Goal: Transaction & Acquisition: Purchase product/service

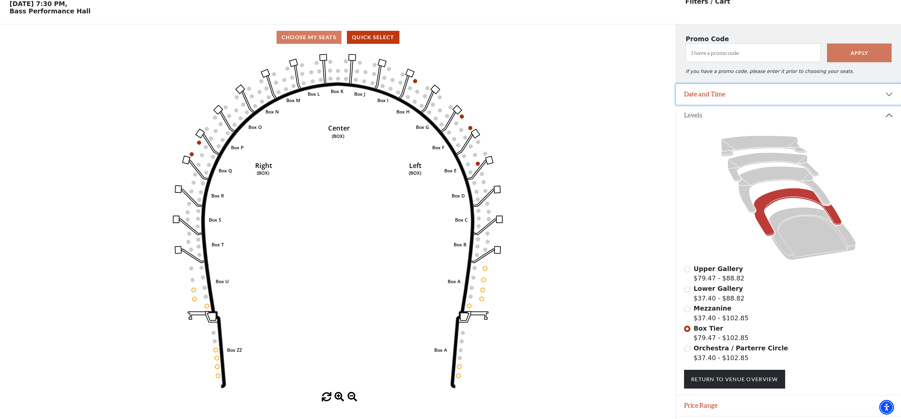
click at [780, 103] on button "Date and Time" at bounding box center [788, 94] width 225 height 21
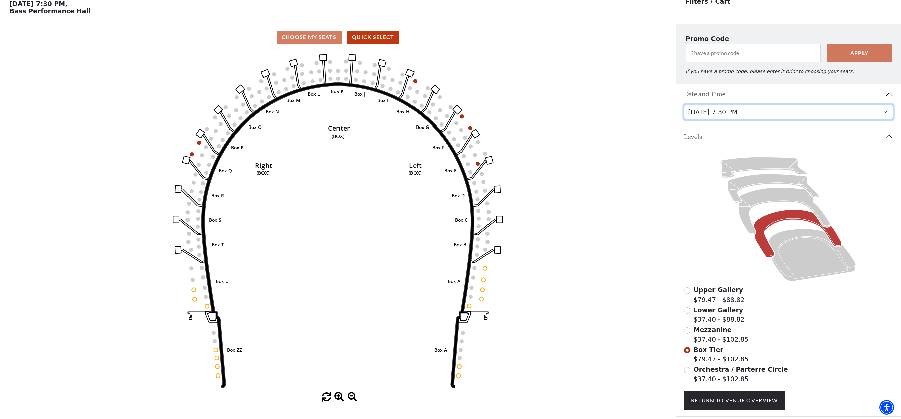
click at [759, 117] on select "Tuesday, October 28 at 7:30 PM Wednesday, October 29 at 7:30 PM Thursday, Octob…" at bounding box center [788, 112] width 209 height 15
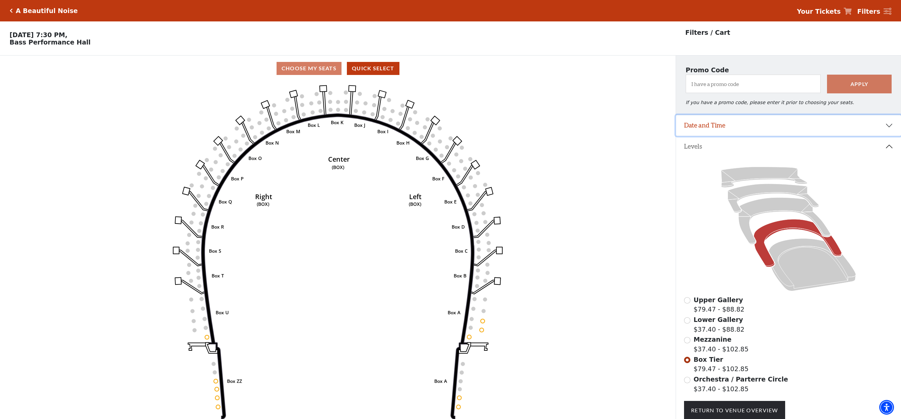
click at [764, 133] on button "Date and Time" at bounding box center [788, 125] width 225 height 21
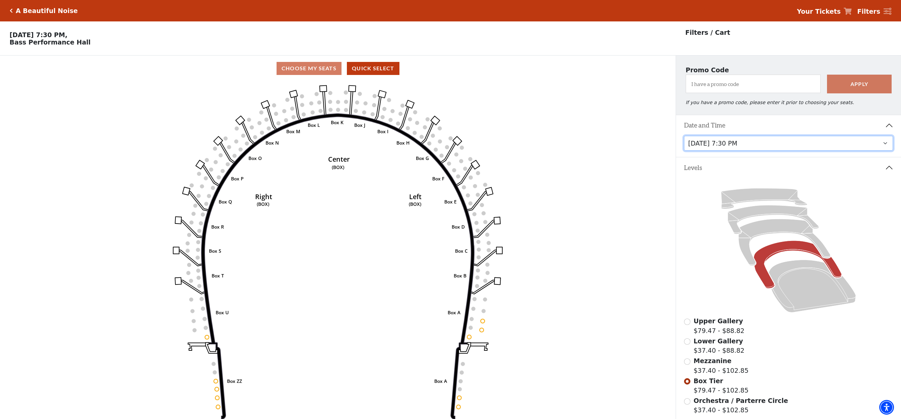
click at [747, 146] on select "Tuesday, October 28 at 7:30 PM Wednesday, October 29 at 7:30 PM Thursday, Octob…" at bounding box center [788, 143] width 209 height 15
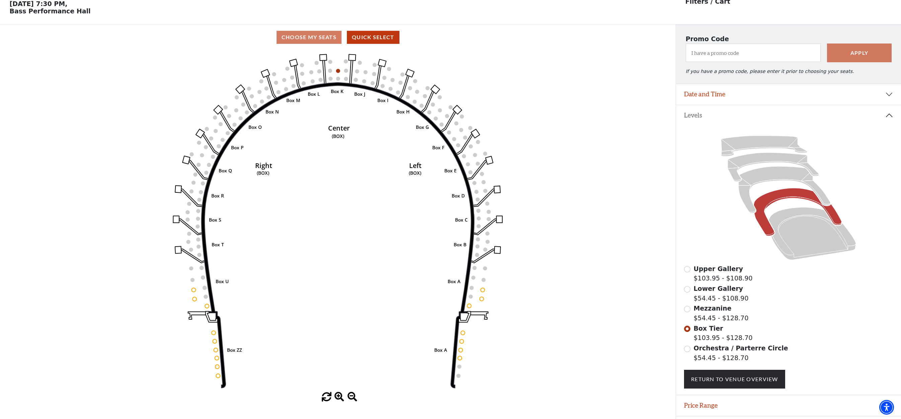
scroll to position [53, 0]
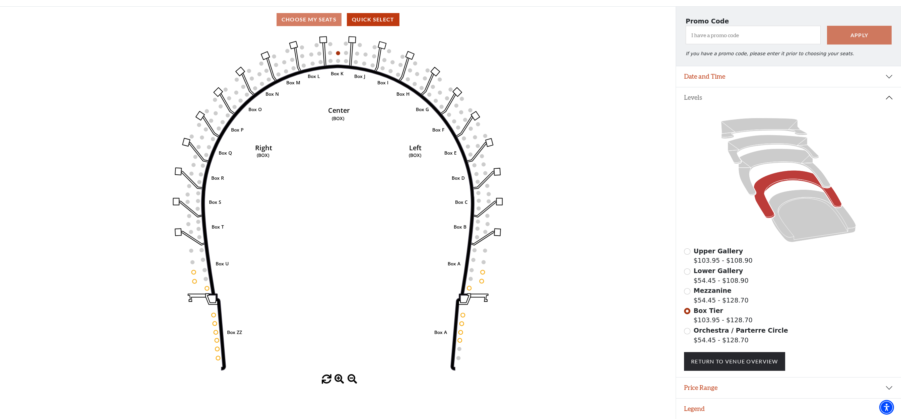
click at [692, 333] on div "Orchestra / Parterre Circle $54.45 - $128.70" at bounding box center [788, 335] width 209 height 19
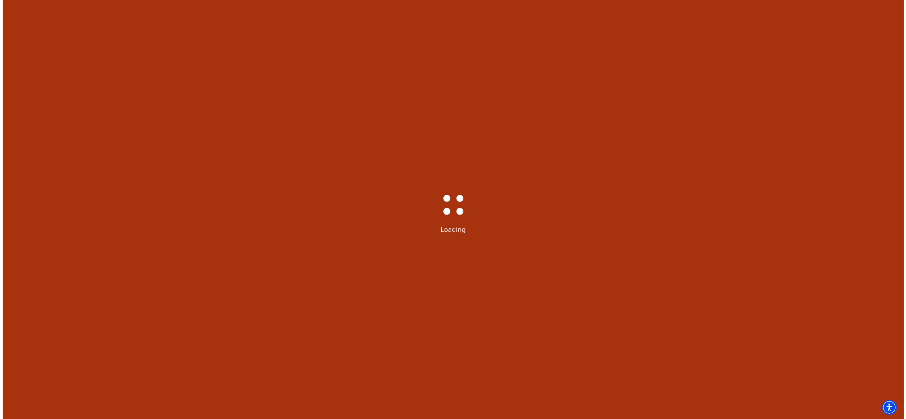
scroll to position [0, 0]
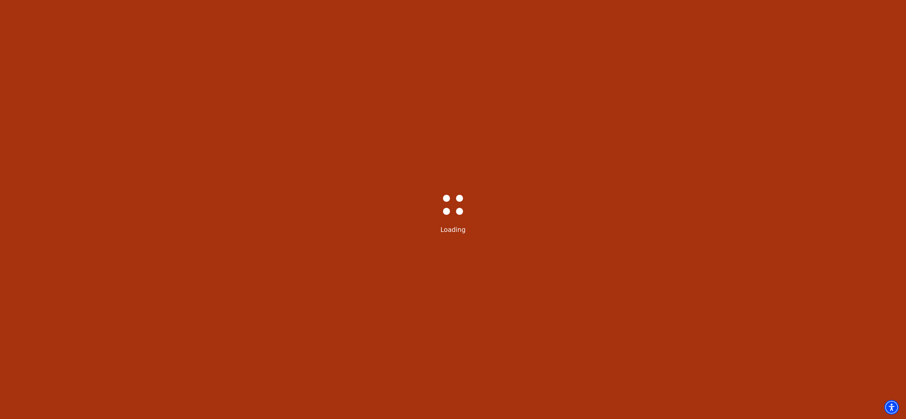
select select "6222"
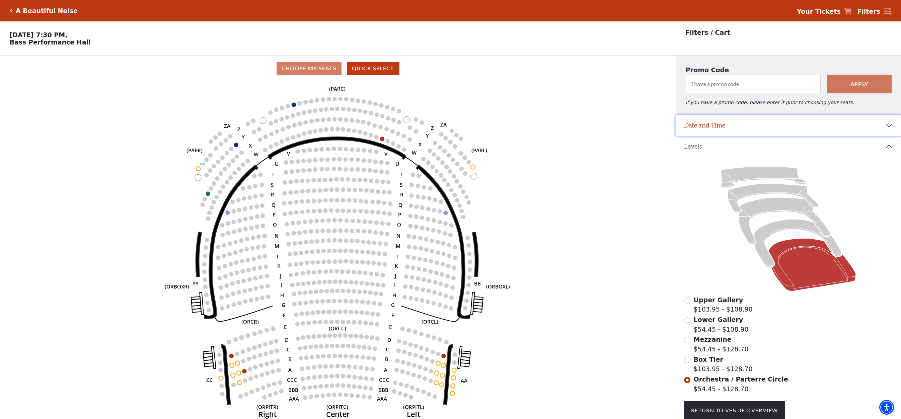
click at [817, 136] on button "Date and Time" at bounding box center [788, 125] width 225 height 21
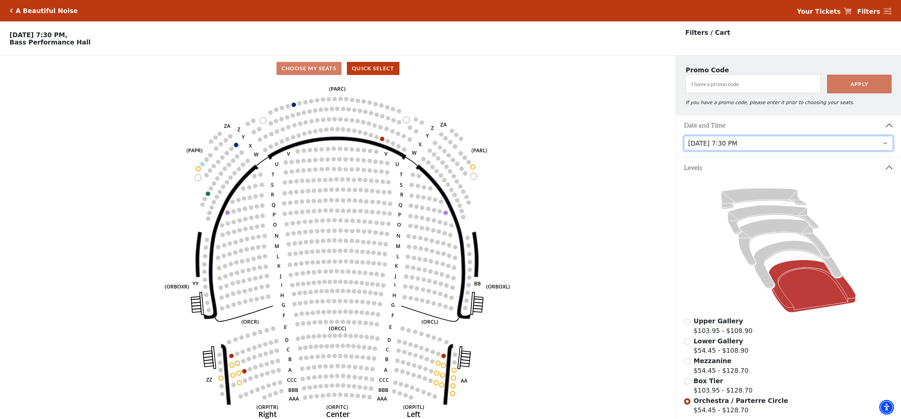
click at [723, 147] on select "Tuesday, October 28 at 7:30 PM Wednesday, October 29 at 7:30 PM Thursday, Octob…" at bounding box center [788, 143] width 209 height 15
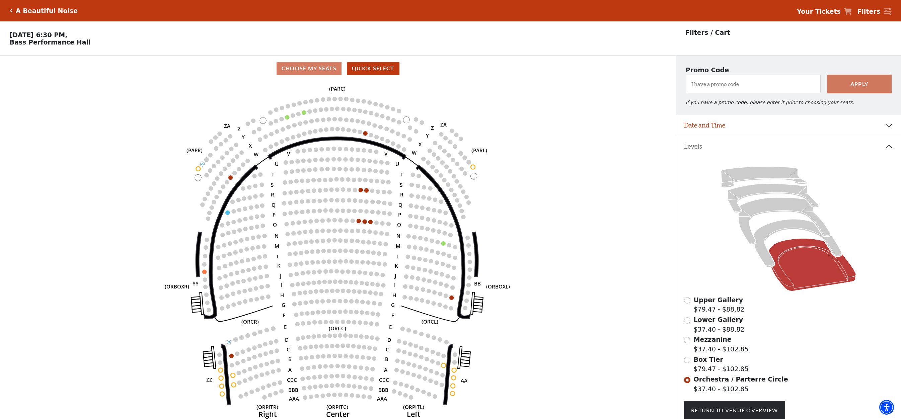
scroll to position [31, 0]
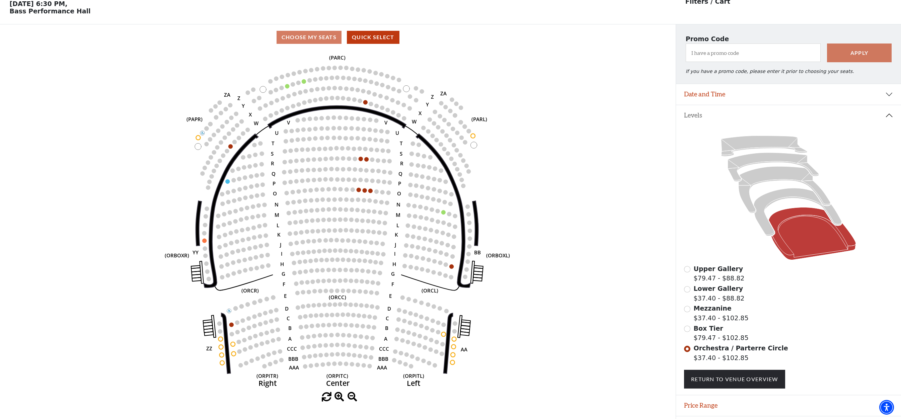
click at [704, 332] on span "Box Tier" at bounding box center [708, 328] width 29 height 7
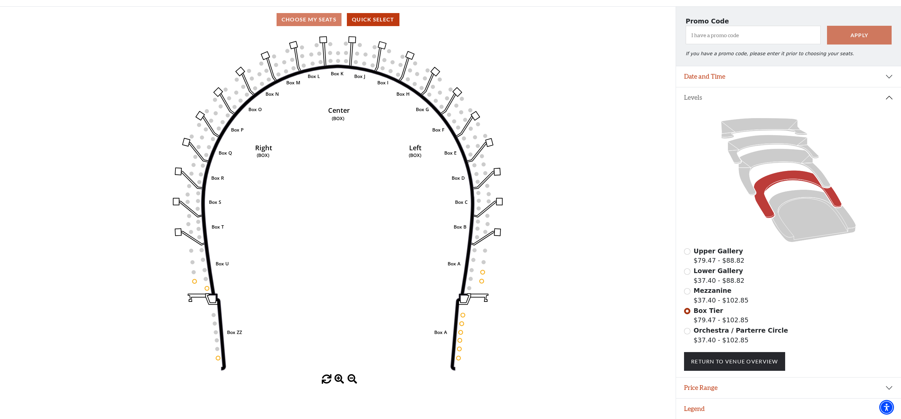
scroll to position [53, 0]
click at [797, 226] on icon at bounding box center [812, 216] width 87 height 53
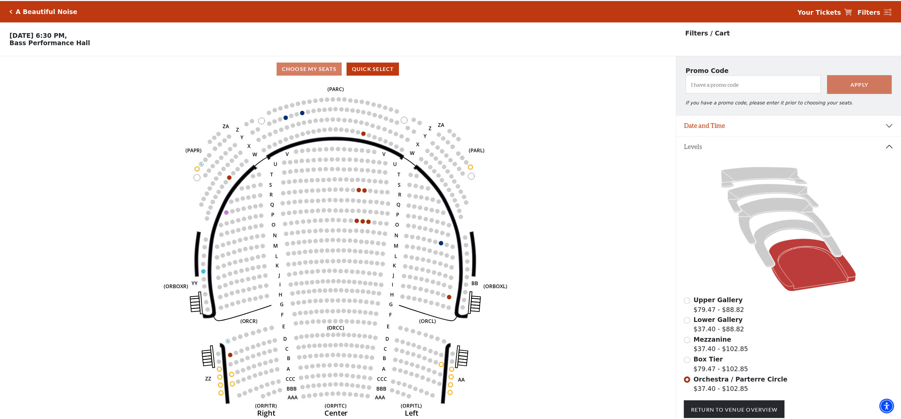
scroll to position [31, 0]
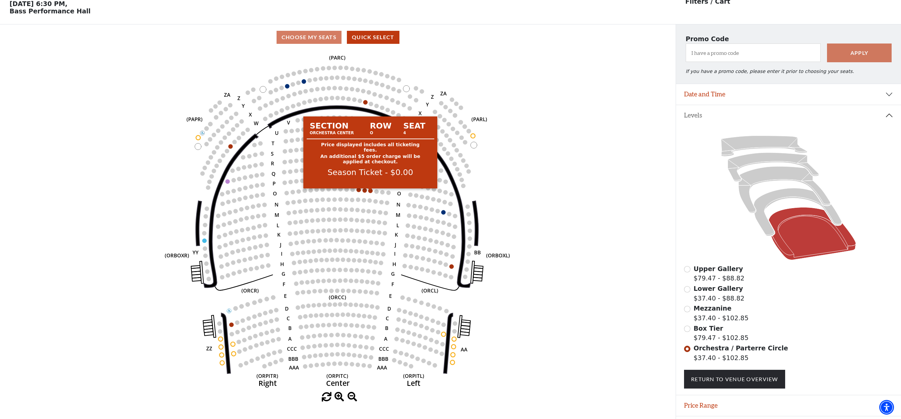
click at [370, 193] on circle at bounding box center [370, 191] width 4 height 4
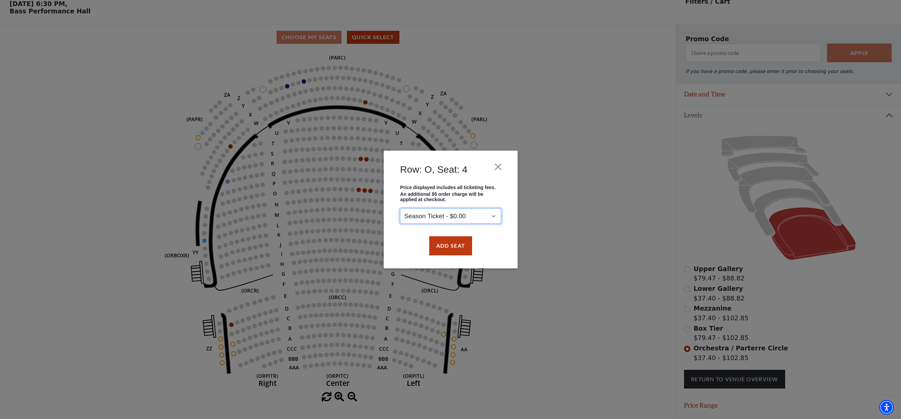
click at [440, 216] on select "Season Ticket - $0.00" at bounding box center [450, 216] width 101 height 15
click at [448, 195] on p "An additional $5 order charge will be applied at checkout." at bounding box center [450, 197] width 101 height 11
click at [446, 248] on button "Add Seat" at bounding box center [450, 245] width 43 height 19
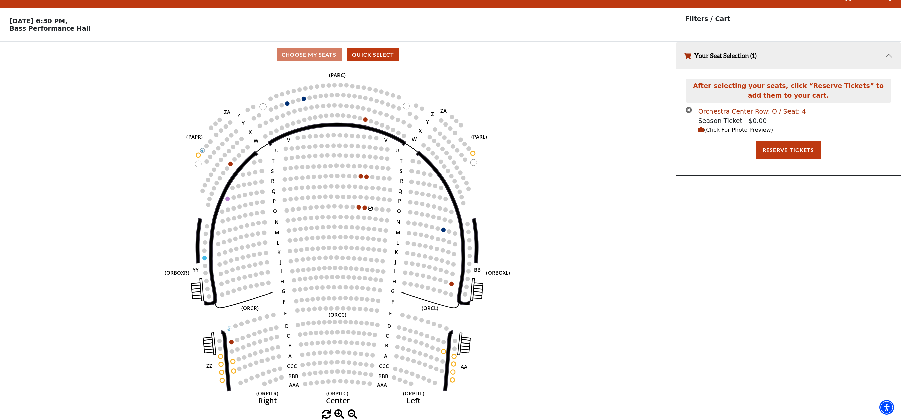
scroll to position [0, 0]
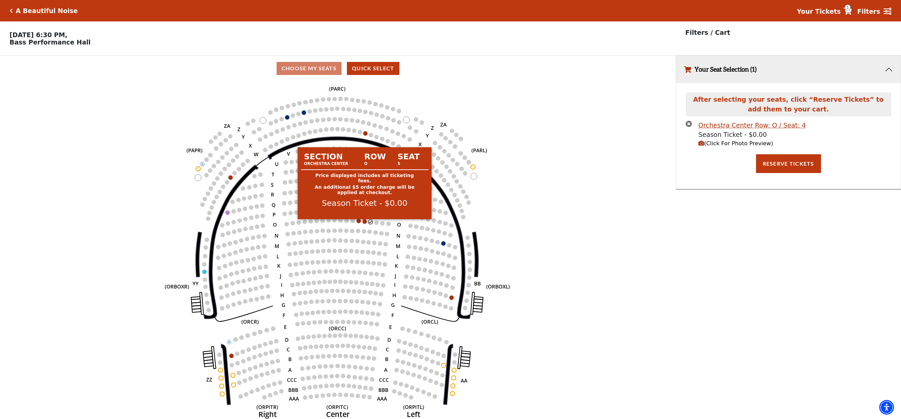
click at [364, 223] on circle at bounding box center [365, 221] width 4 height 4
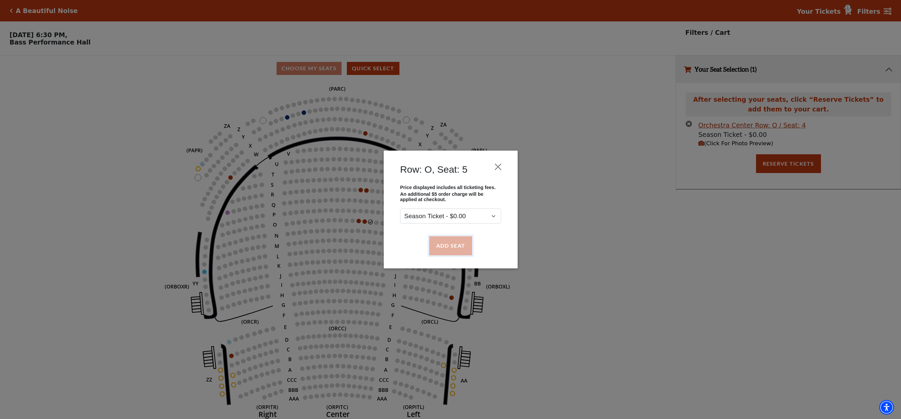
click at [441, 247] on button "Add Seat" at bounding box center [450, 245] width 43 height 19
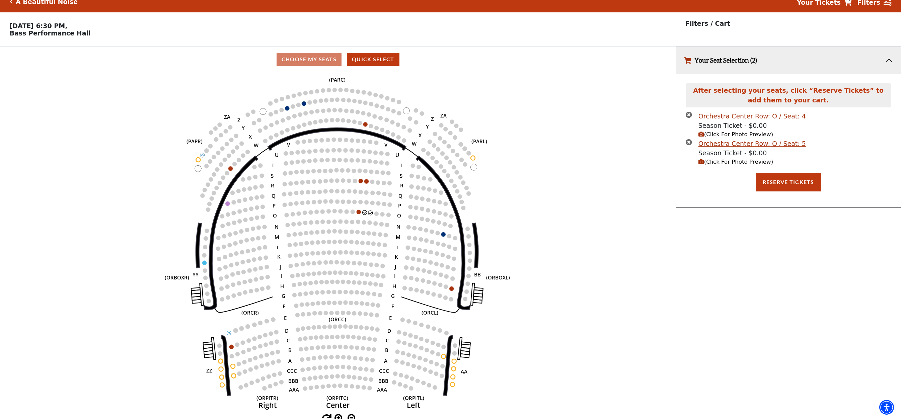
scroll to position [16, 0]
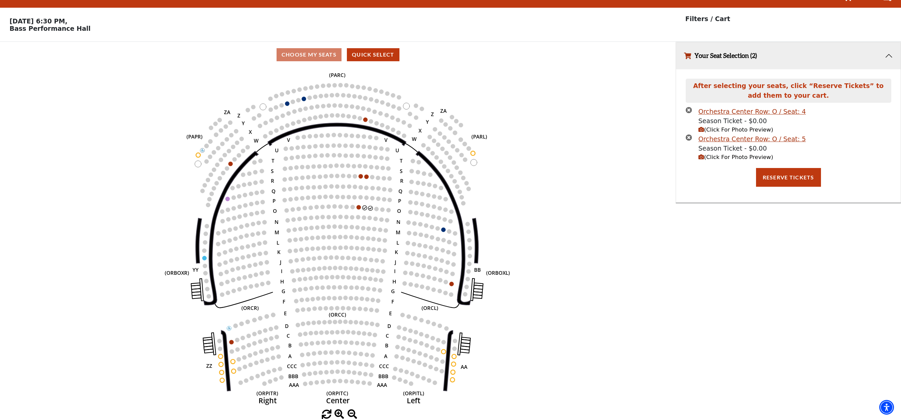
click at [690, 139] on icon "times-circle" at bounding box center [689, 137] width 6 height 6
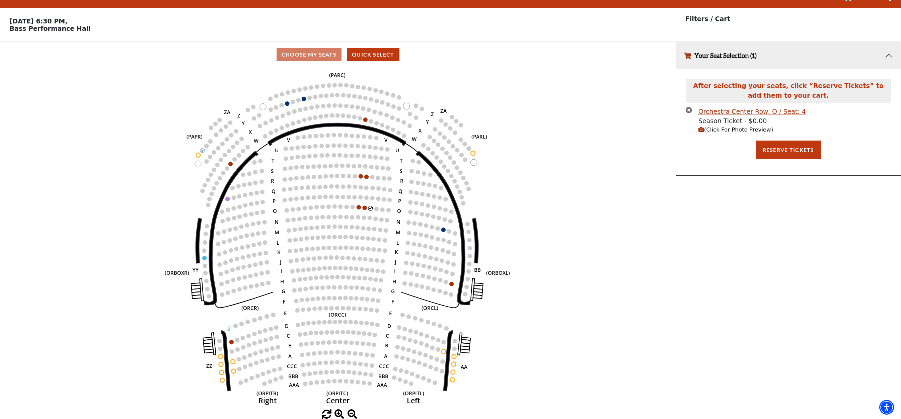
click at [689, 111] on icon "times-circle" at bounding box center [689, 110] width 6 height 6
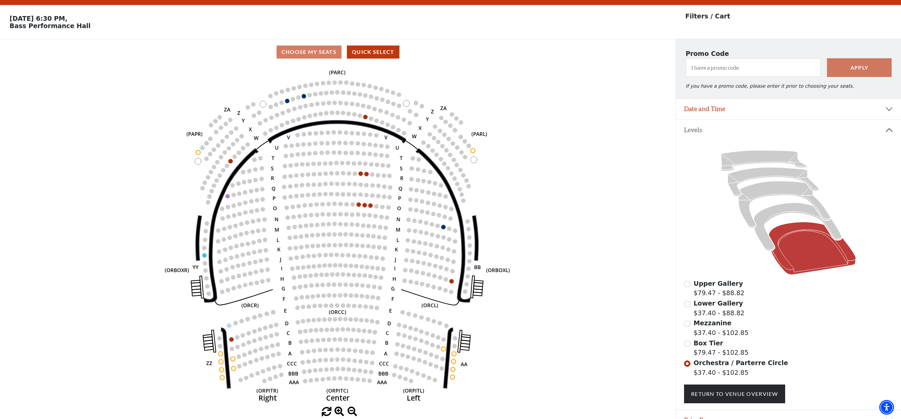
scroll to position [53, 0]
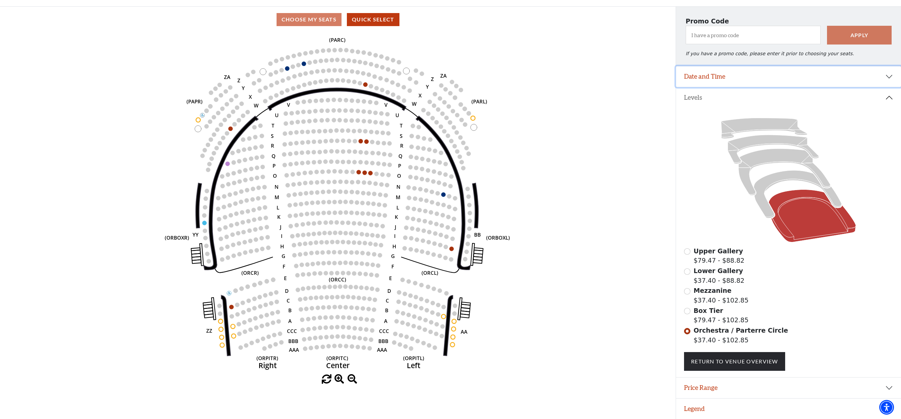
click at [774, 77] on button "Date and Time" at bounding box center [788, 76] width 225 height 21
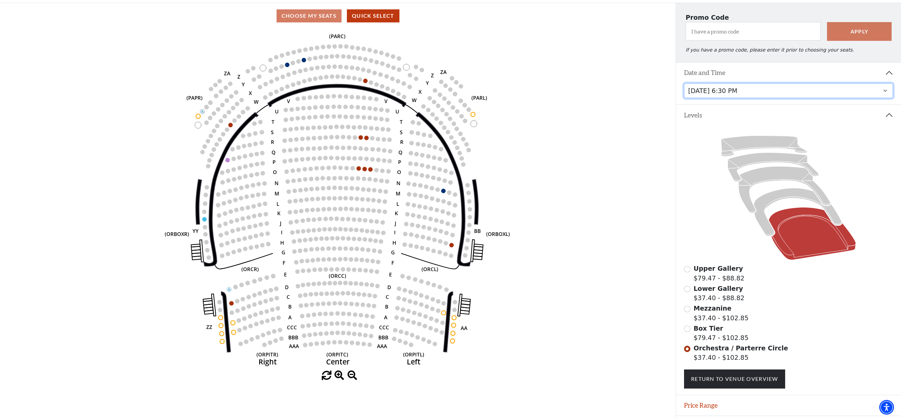
click at [744, 94] on select "Tuesday, October 28 at 7:30 PM Wednesday, October 29 at 7:30 PM Thursday, Octob…" at bounding box center [788, 90] width 209 height 15
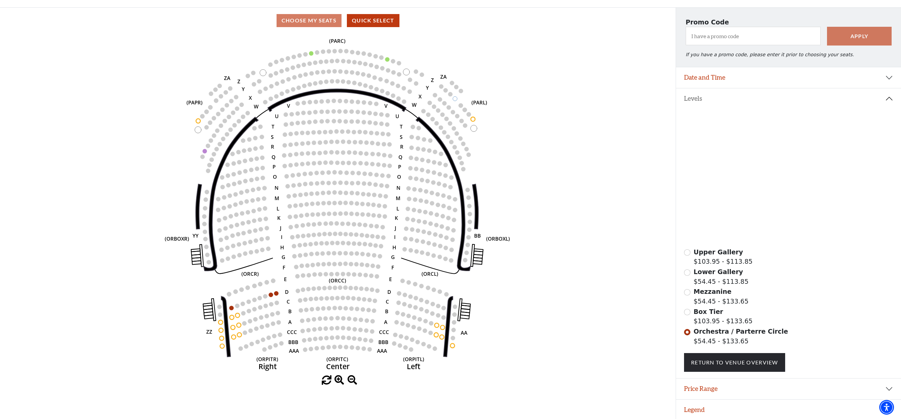
scroll to position [53, 0]
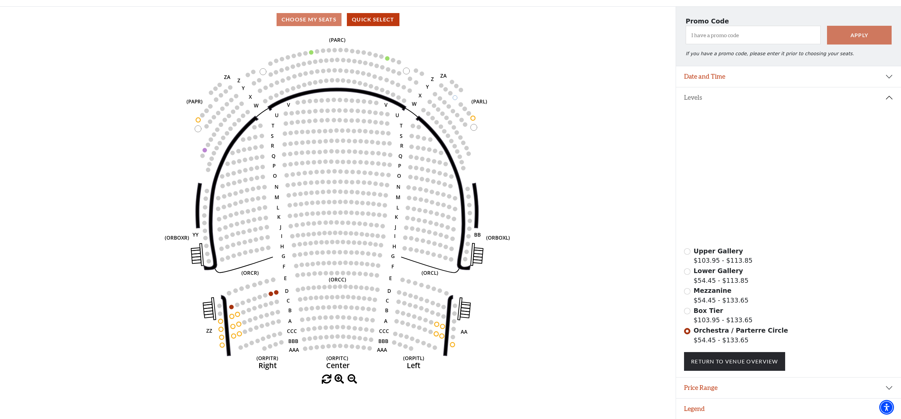
click at [708, 314] on span "Box Tier" at bounding box center [708, 310] width 29 height 7
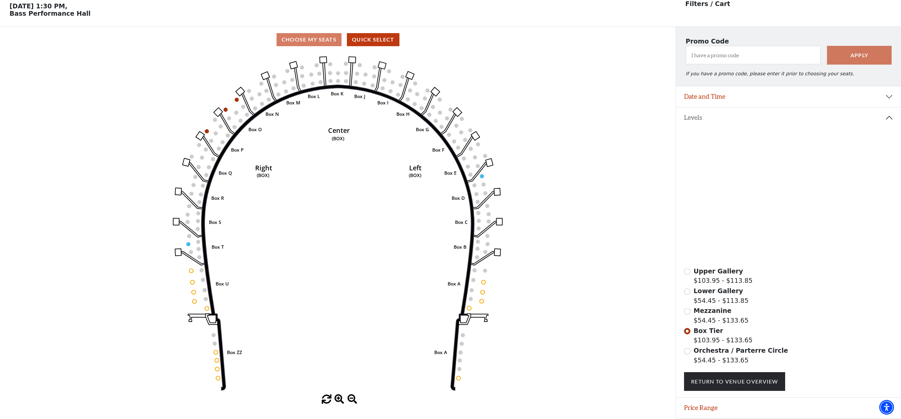
scroll to position [31, 0]
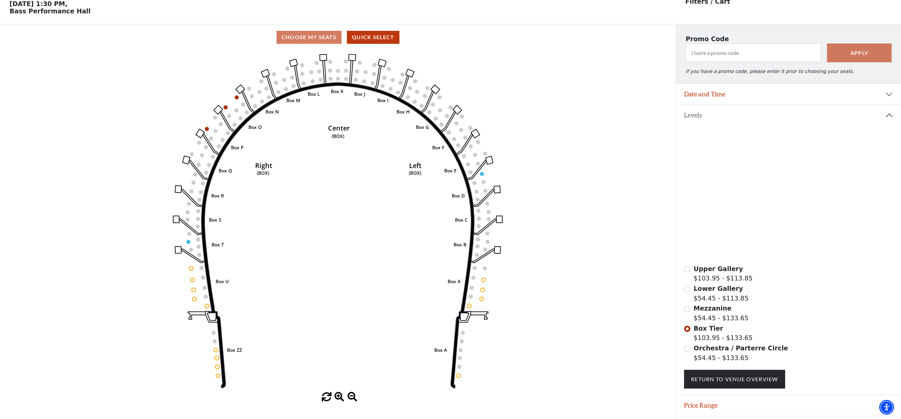
click at [712, 352] on span "Orchestra / Parterre Circle" at bounding box center [741, 348] width 94 height 7
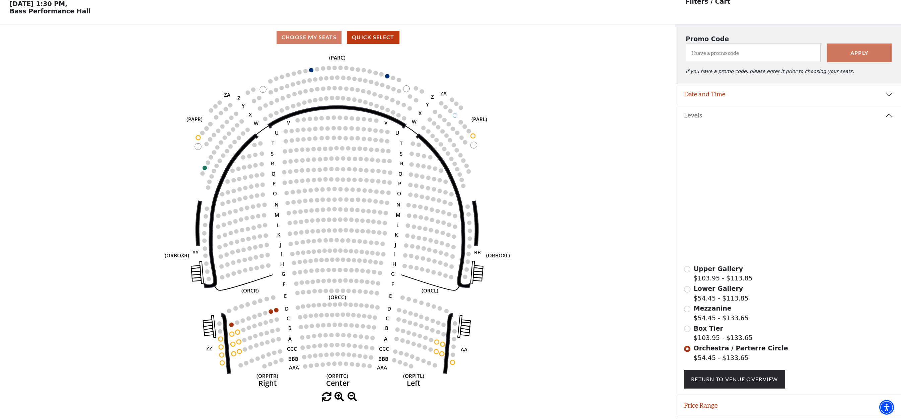
click at [693, 332] on div "Box Tier $103.95 - $133.65" at bounding box center [788, 333] width 209 height 19
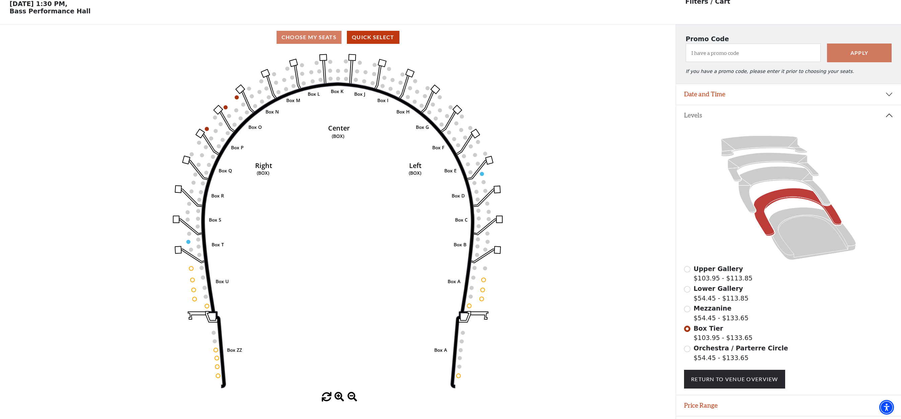
click at [239, 99] on use "Seat Selected" at bounding box center [236, 97] width 4 height 4
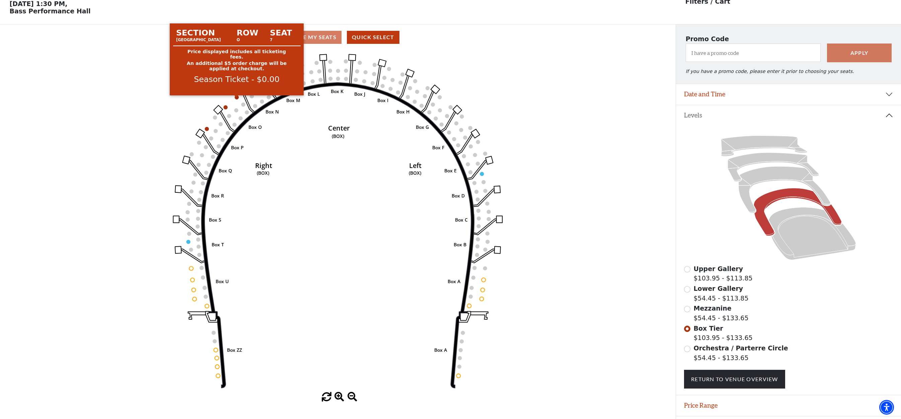
click at [235, 99] on circle at bounding box center [237, 97] width 4 height 4
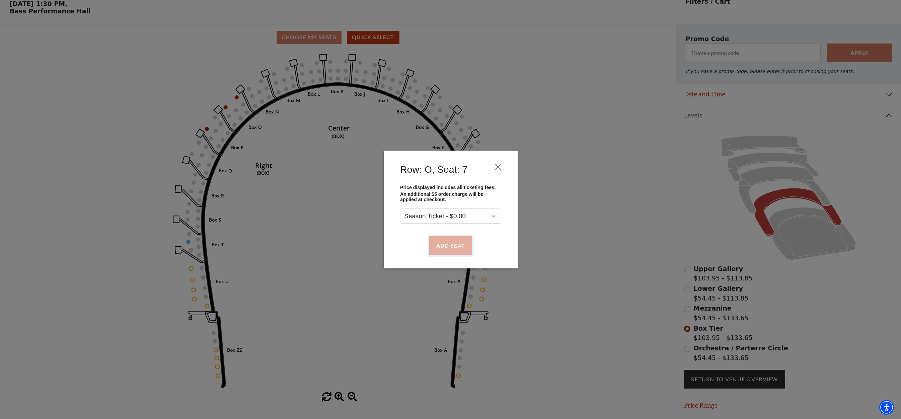
click at [447, 243] on button "Add Seat" at bounding box center [450, 245] width 43 height 19
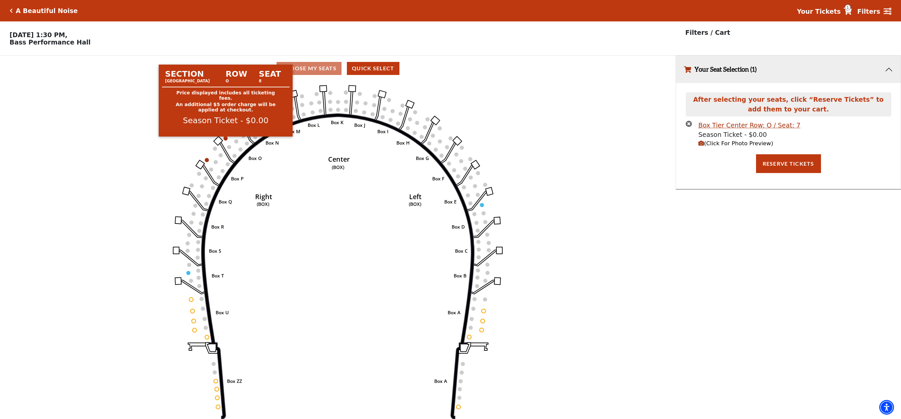
click at [226, 141] on circle at bounding box center [226, 139] width 4 height 4
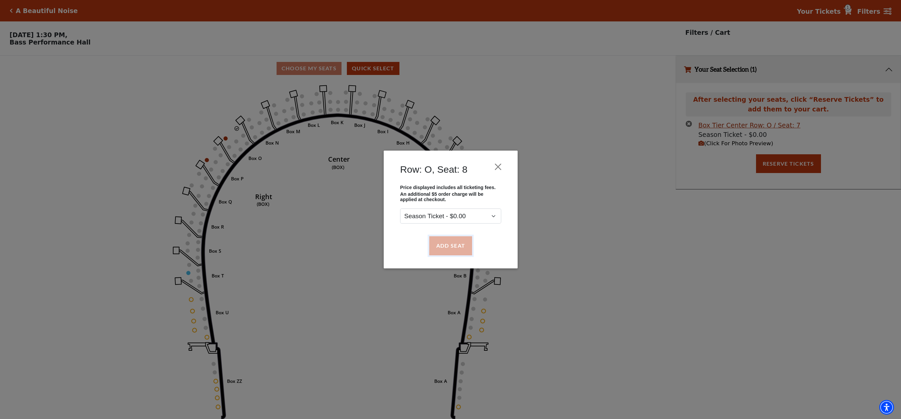
click at [457, 247] on button "Add Seat" at bounding box center [450, 245] width 43 height 19
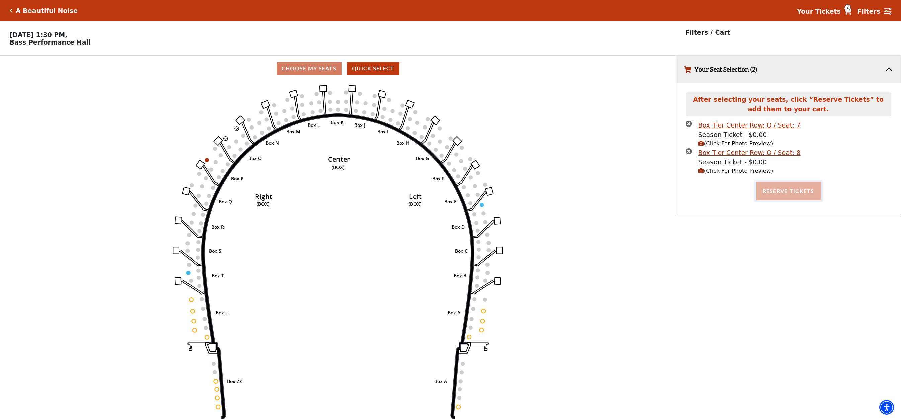
click at [773, 193] on button "Reserve Tickets" at bounding box center [788, 191] width 65 height 19
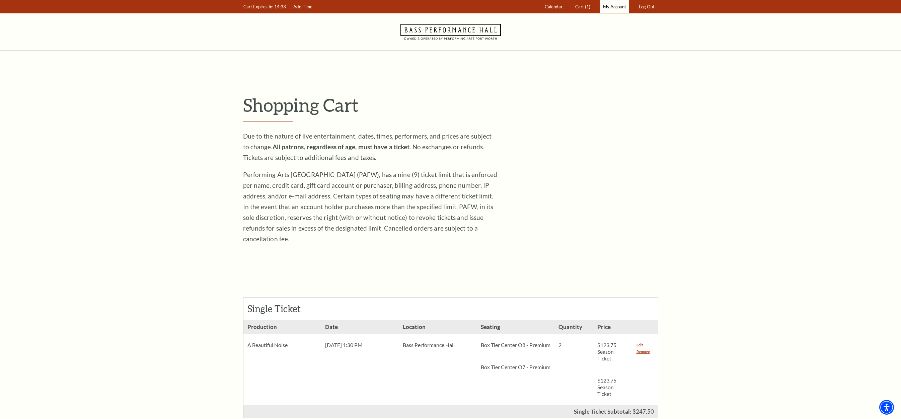
click at [604, 7] on span "My Account" at bounding box center [614, 6] width 23 height 5
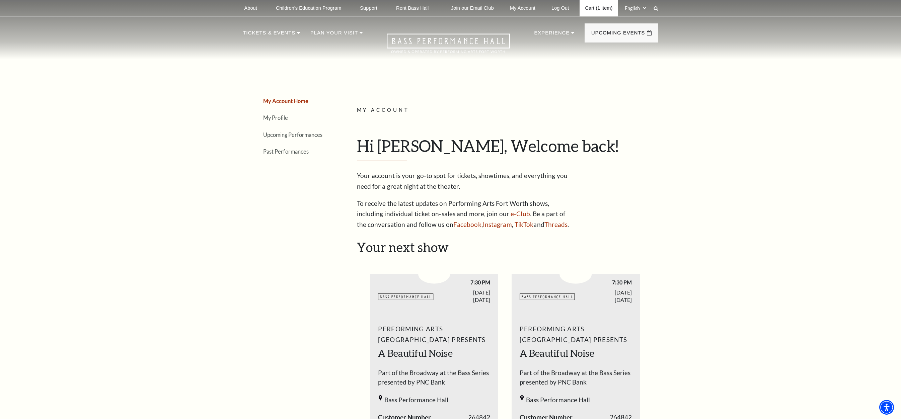
click at [590, 8] on link "Cart (1 item)" at bounding box center [599, 8] width 38 height 16
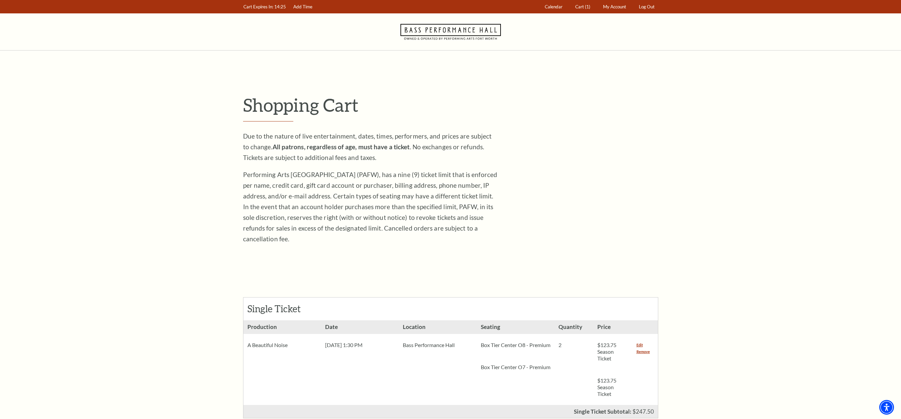
scroll to position [100, 0]
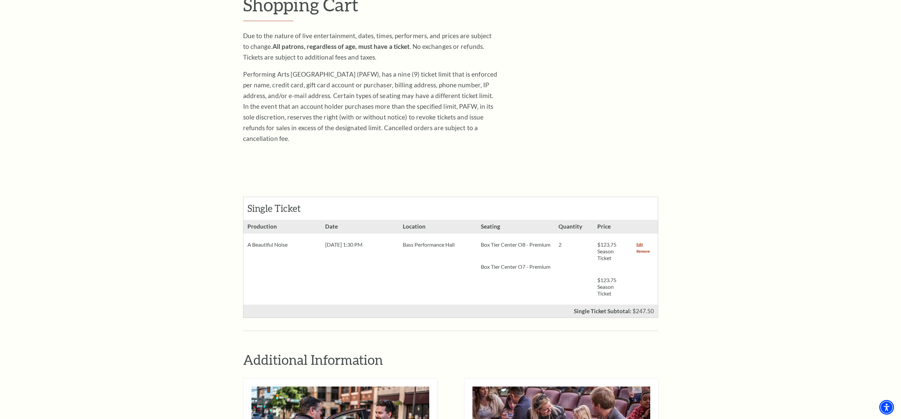
click at [647, 248] on link "Remove" at bounding box center [643, 251] width 13 height 7
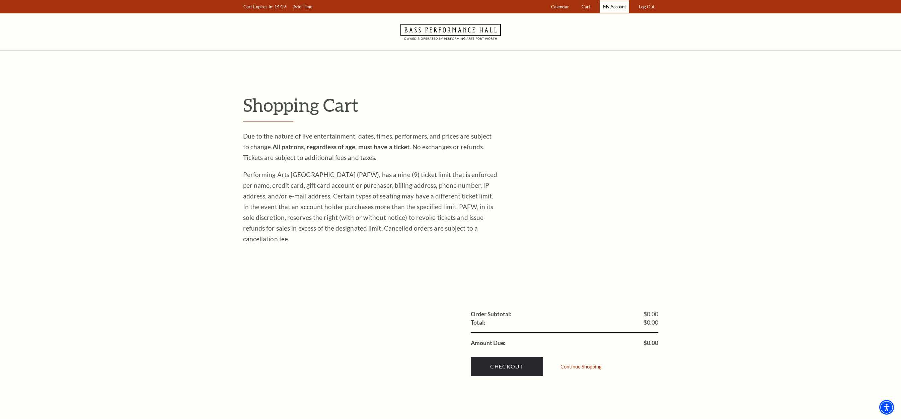
click at [610, 7] on span "My Account" at bounding box center [614, 6] width 23 height 5
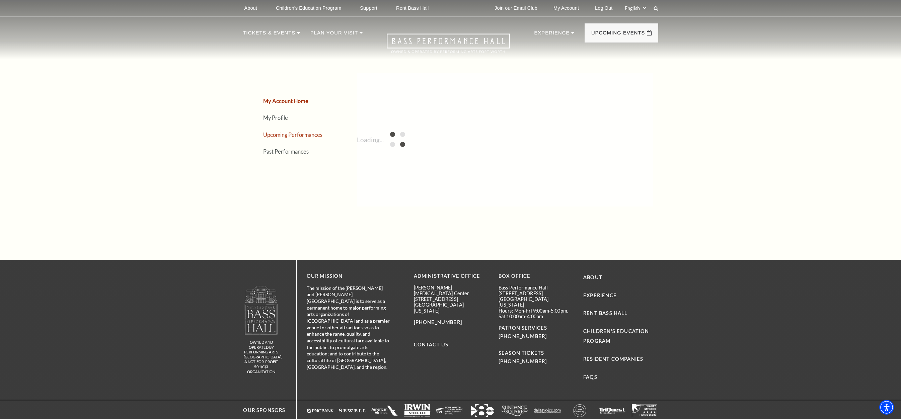
click at [285, 135] on link "Upcoming Performances" at bounding box center [292, 135] width 59 height 6
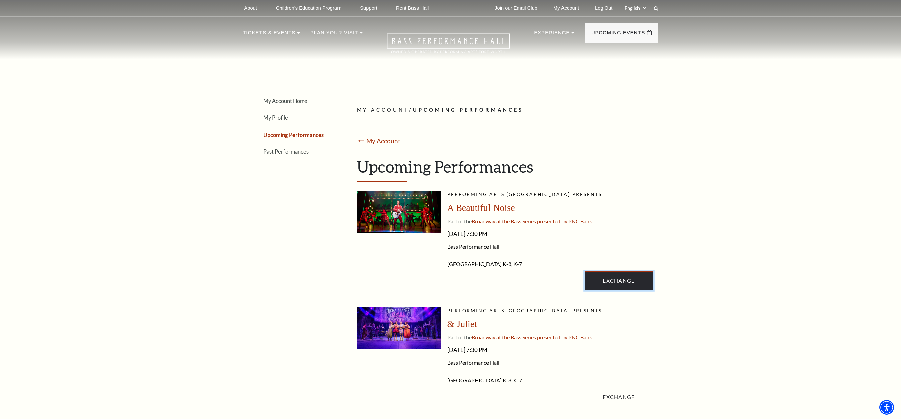
click at [602, 279] on link "Exchange" at bounding box center [619, 281] width 68 height 19
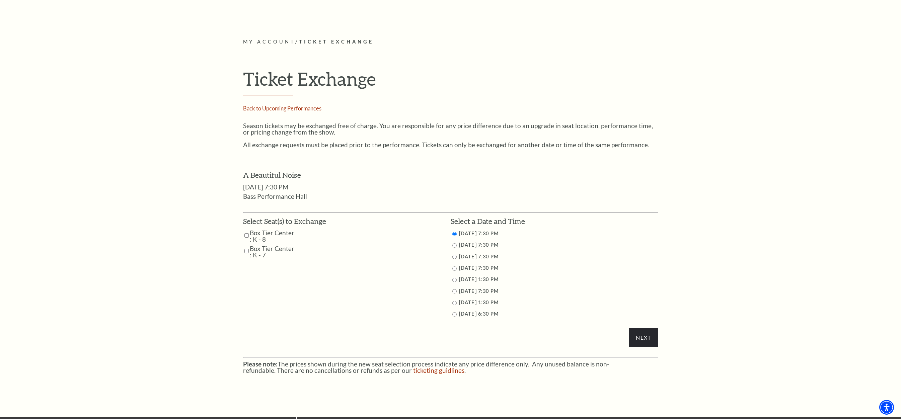
scroll to position [268, 0]
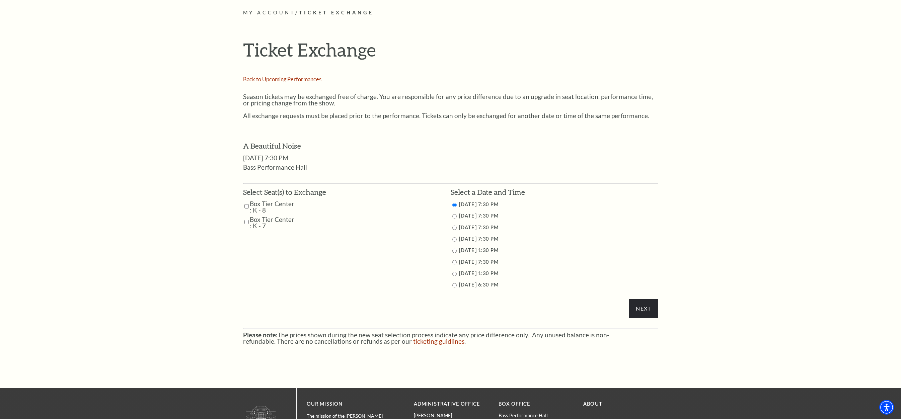
click at [246, 206] on input "Box Tier Center : K - 8" at bounding box center [247, 207] width 4 height 12
checkbox input "true"
click at [246, 219] on input "Box Tier Center : K - 7" at bounding box center [247, 222] width 4 height 12
checkbox input "true"
click at [454, 274] on input "11/2/2025 1:30 PM" at bounding box center [455, 274] width 4 height 4
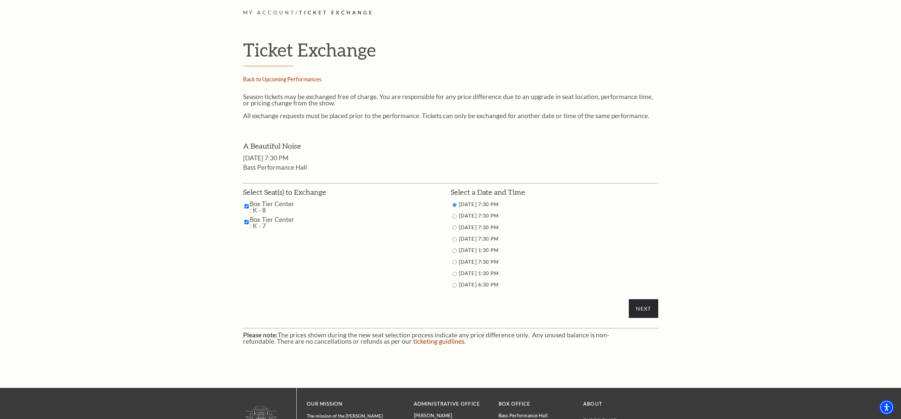
radio input "true"
click at [640, 314] on input "Next" at bounding box center [643, 308] width 29 height 19
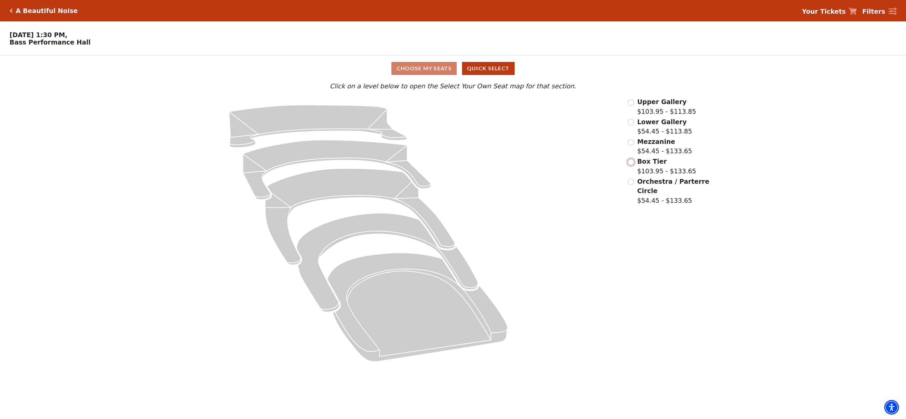
click at [631, 165] on input "Box Tier$103.95 - $133.65\a" at bounding box center [631, 162] width 6 height 6
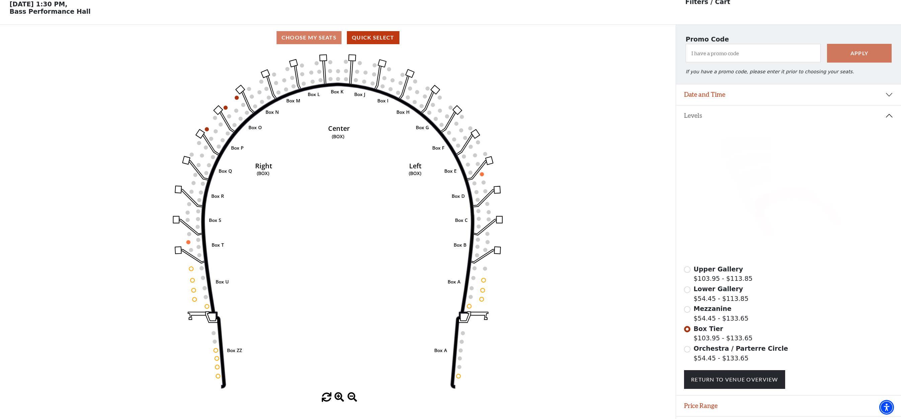
scroll to position [31, 0]
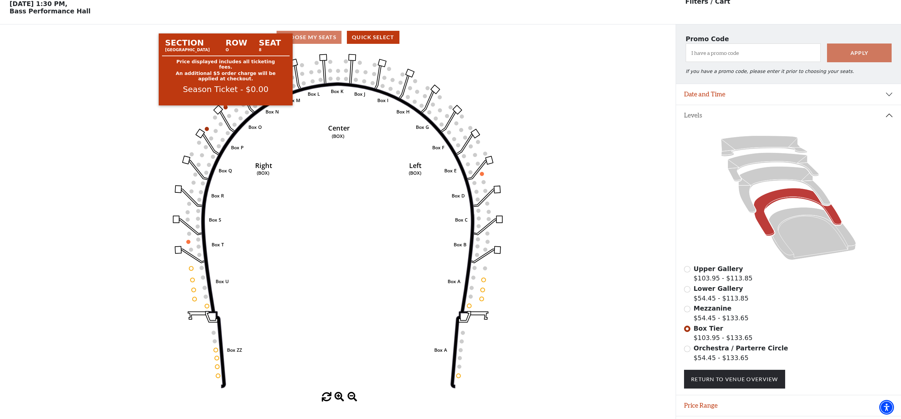
click at [225, 110] on circle at bounding box center [226, 108] width 4 height 4
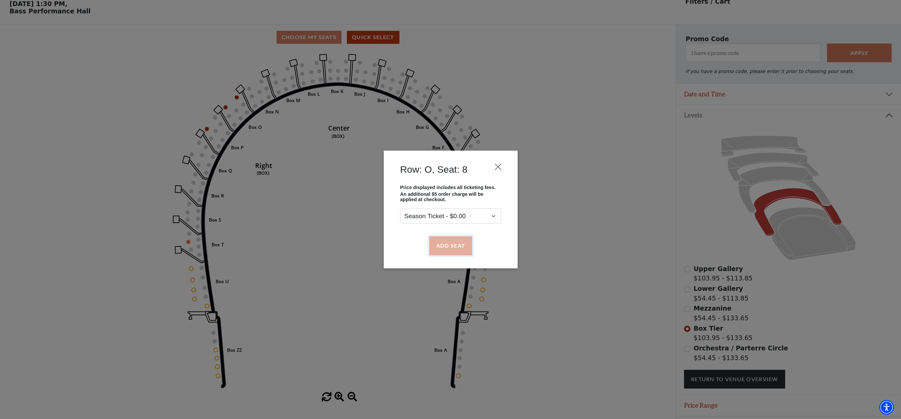
click at [455, 246] on button "Add Seat" at bounding box center [450, 245] width 43 height 19
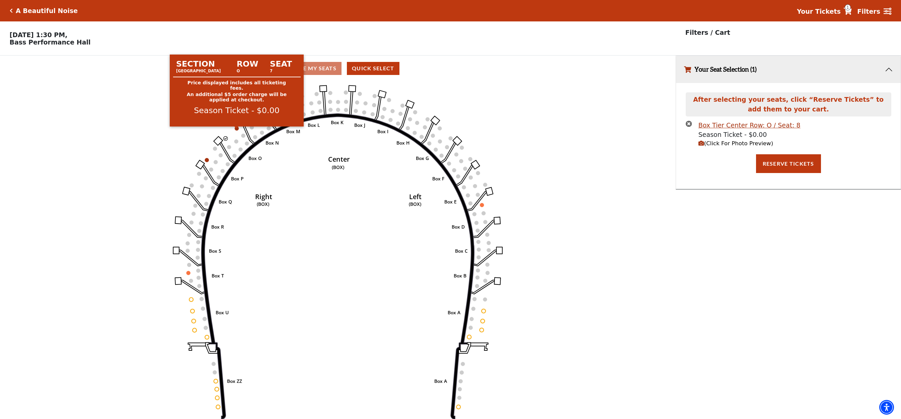
click at [239, 131] on circle at bounding box center [237, 129] width 4 height 4
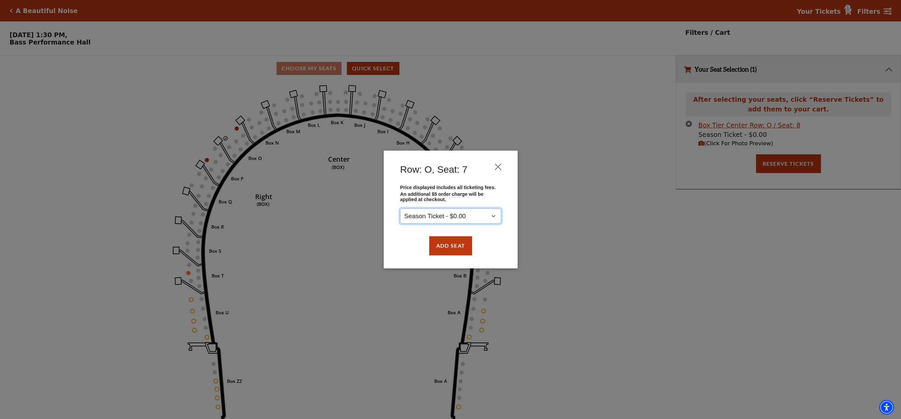
click at [458, 218] on select "Season Ticket - $0.00" at bounding box center [450, 216] width 101 height 15
click at [451, 248] on button "Add Seat" at bounding box center [450, 245] width 43 height 19
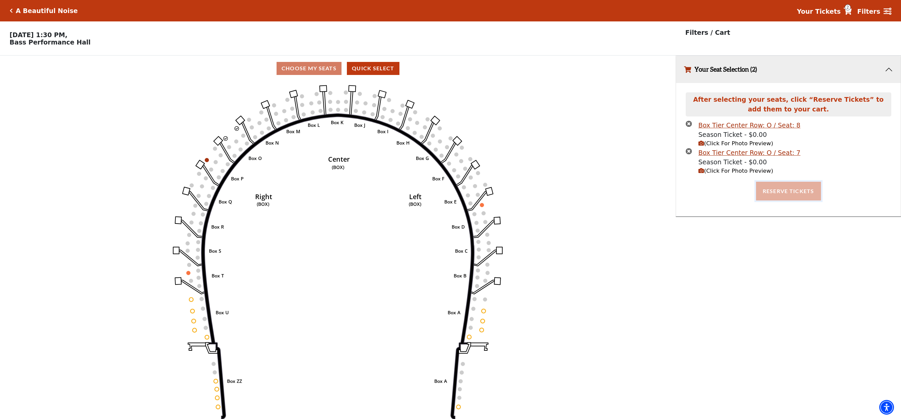
click at [789, 196] on button "Reserve Tickets" at bounding box center [788, 191] width 65 height 19
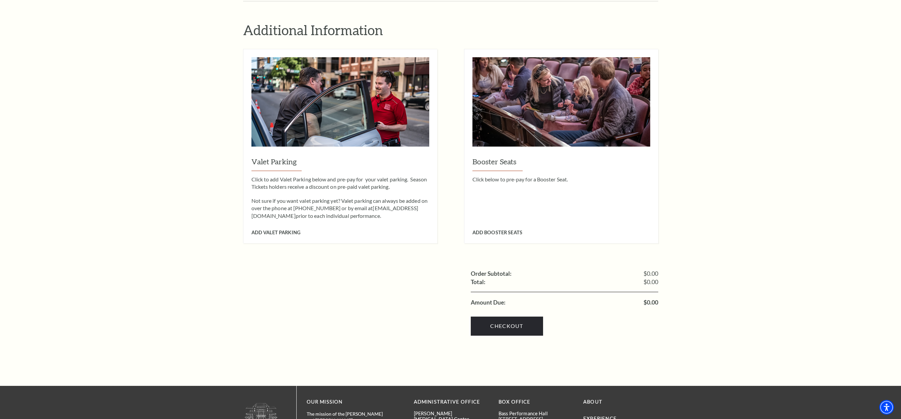
scroll to position [569, 0]
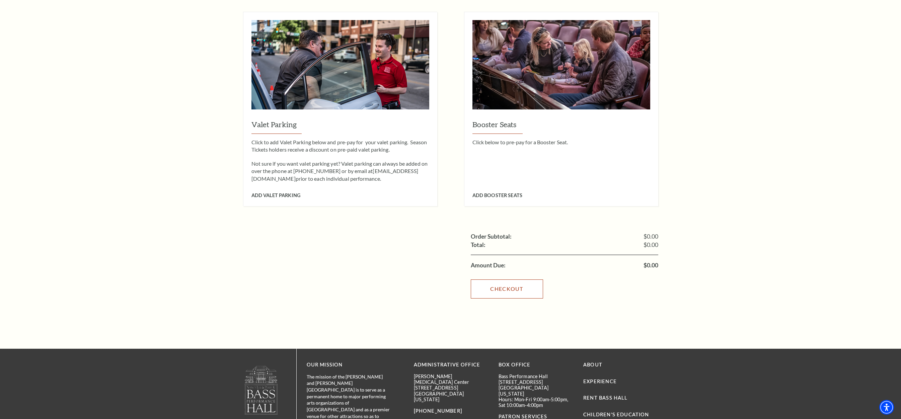
click at [504, 284] on link "Checkout" at bounding box center [507, 289] width 72 height 19
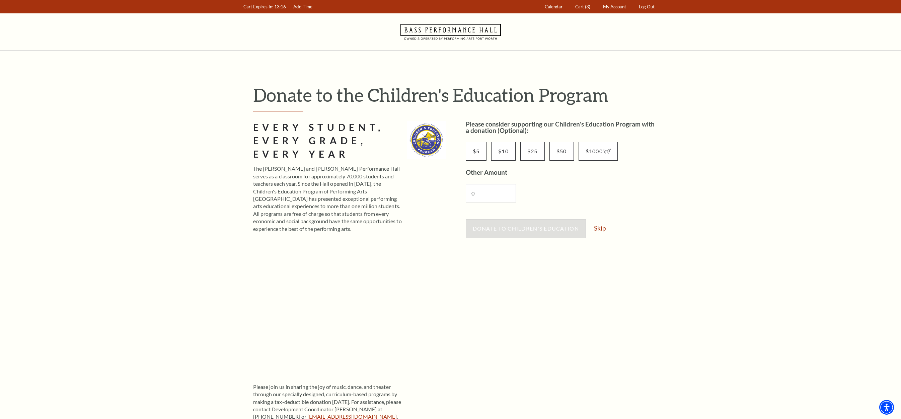
click at [602, 230] on link "Skip" at bounding box center [600, 228] width 12 height 6
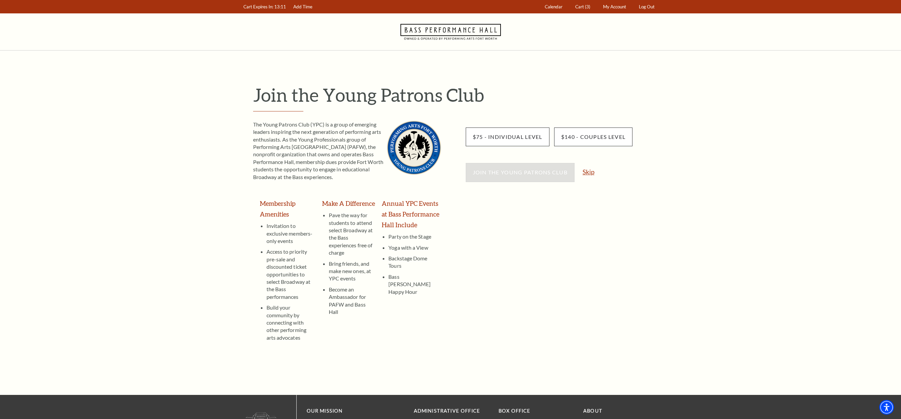
click at [591, 173] on link "Skip" at bounding box center [589, 172] width 12 height 6
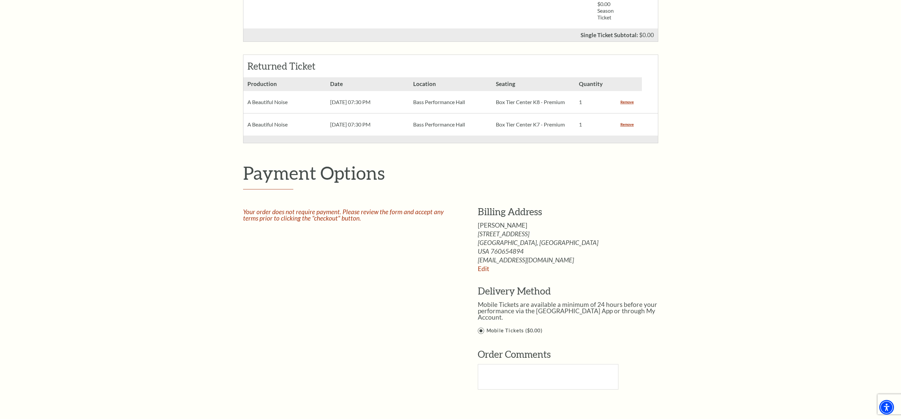
scroll to position [402, 0]
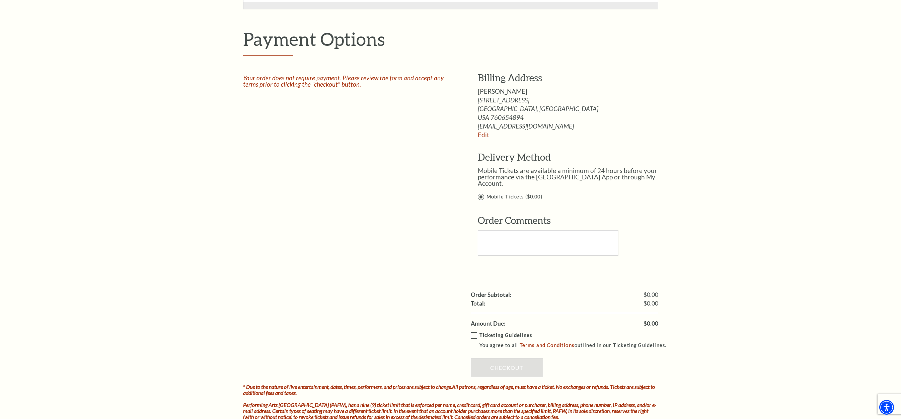
click at [475, 332] on label "Ticketing Guidelines You agree to all Terms and Conditions outlined in our Tick…" at bounding box center [572, 341] width 202 height 18
click at [0, 0] on input "Ticketing Guidelines You agree to all Terms and Conditions outlined in our Tick…" at bounding box center [0, 0] width 0 height 0
click at [508, 365] on link "Checkout" at bounding box center [507, 368] width 72 height 19
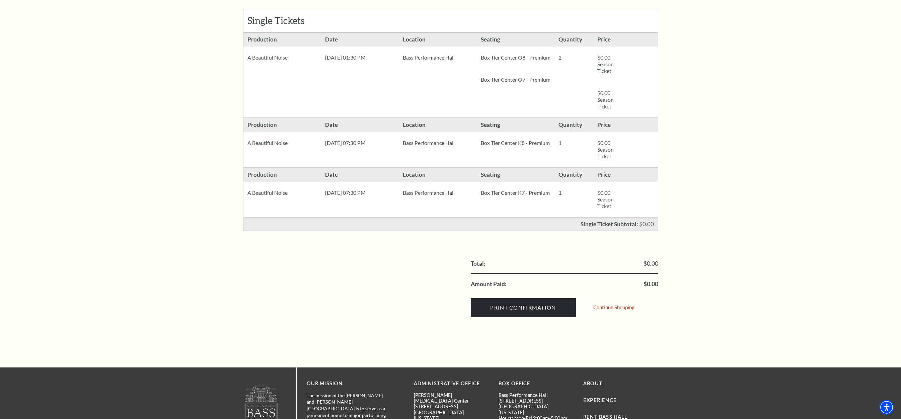
scroll to position [234, 0]
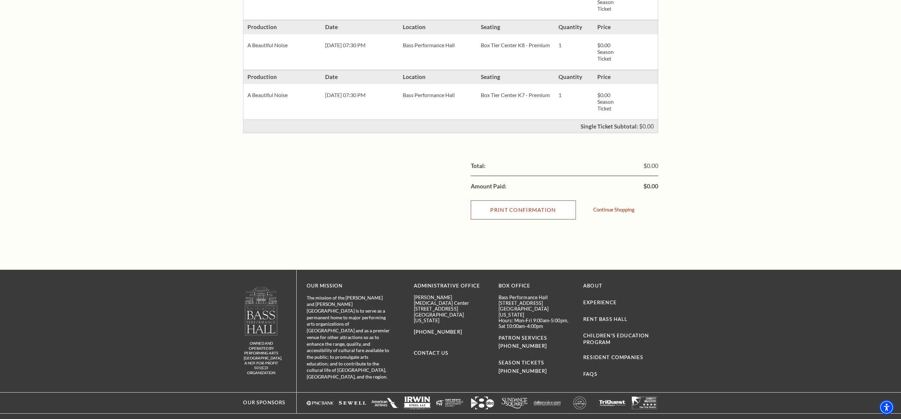
click at [536, 208] on input "Print Confirmation" at bounding box center [523, 210] width 105 height 19
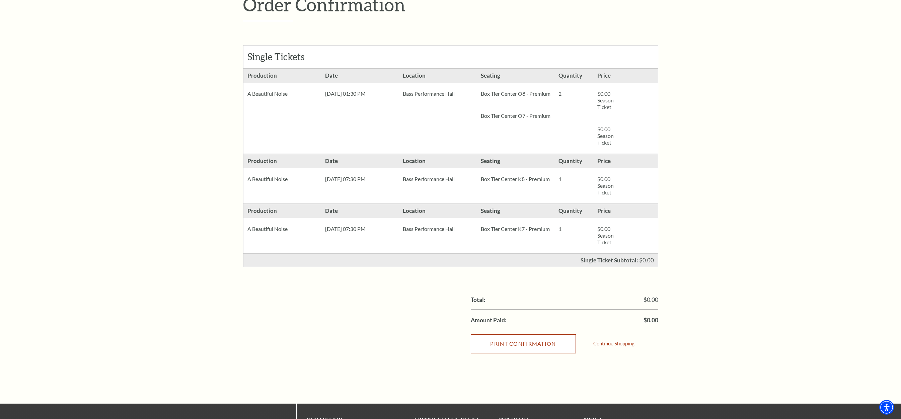
scroll to position [67, 0]
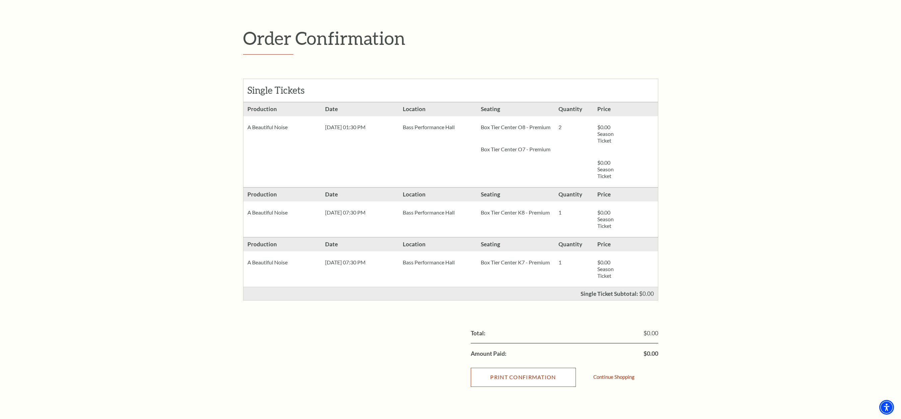
drag, startPoint x: 512, startPoint y: 387, endPoint x: 746, endPoint y: 388, distance: 234.5
click at [512, 387] on input "Print Confirmation" at bounding box center [523, 377] width 105 height 19
click at [30, 164] on div "Order Confirmation Single Tickets Production 2 $0.00 Season Ticket $0.00" at bounding box center [450, 211] width 901 height 454
click at [618, 380] on div "Continue Shopping" at bounding box center [616, 378] width 44 height 16
click at [620, 377] on link "Continue Shopping" at bounding box center [614, 377] width 41 height 5
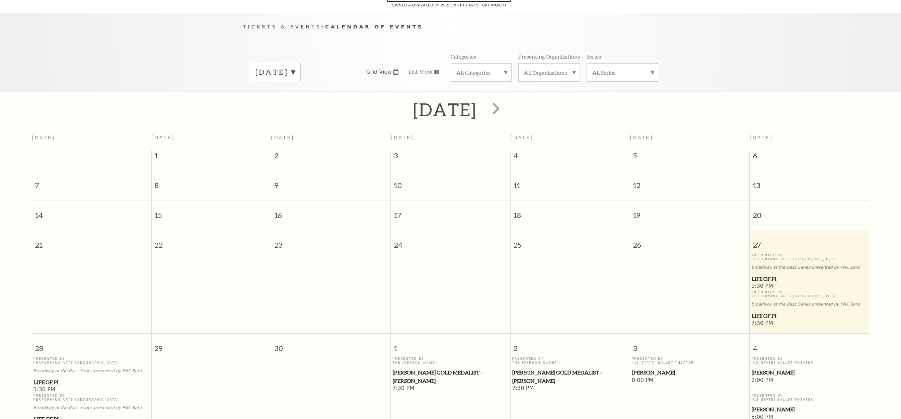
scroll to position [59, 0]
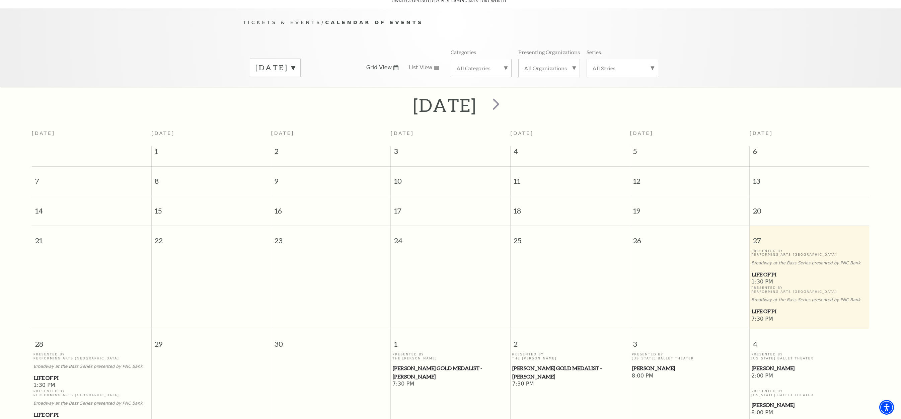
click at [267, 19] on span "Tickets & Events" at bounding box center [282, 22] width 79 height 6
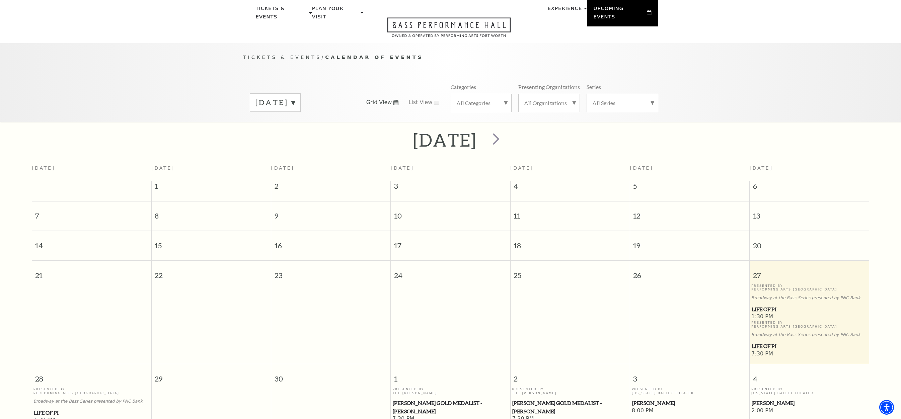
scroll to position [0, 0]
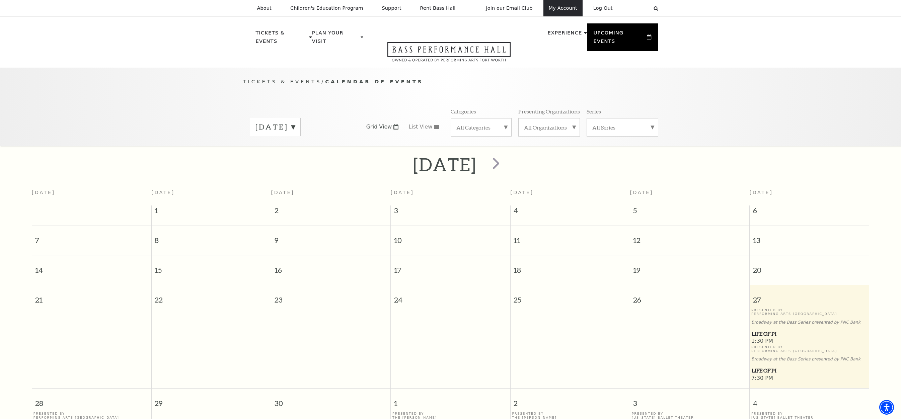
click at [558, 6] on link "My Account" at bounding box center [563, 8] width 39 height 16
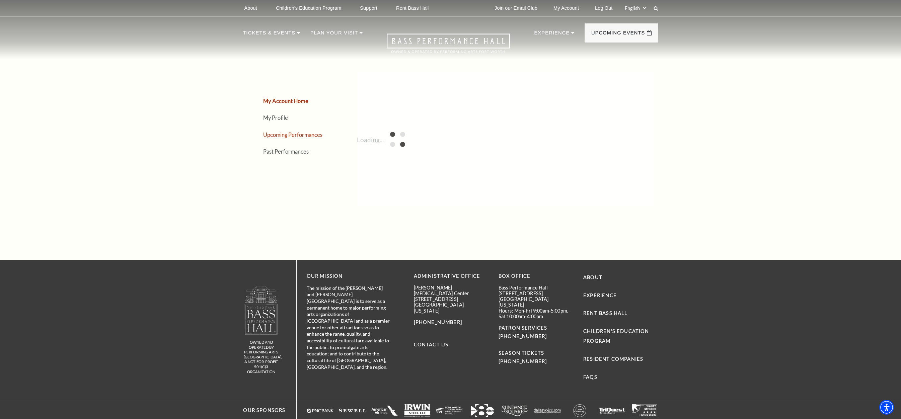
click at [281, 138] on link "Upcoming Performances" at bounding box center [292, 135] width 59 height 6
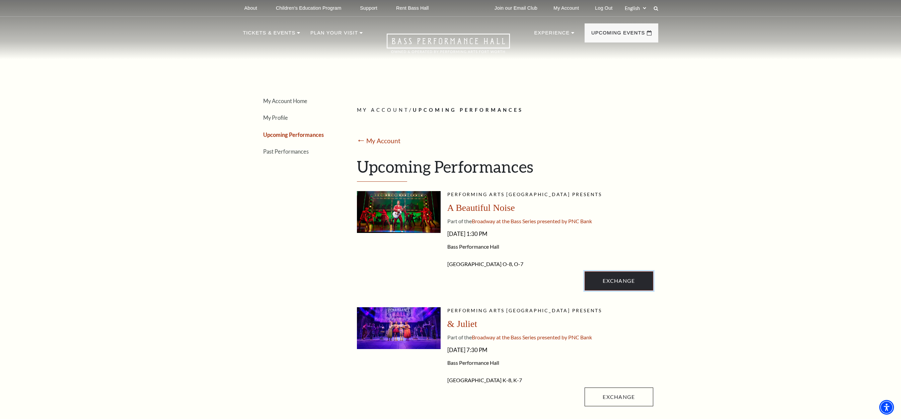
click at [617, 276] on link "Exchange" at bounding box center [619, 281] width 68 height 19
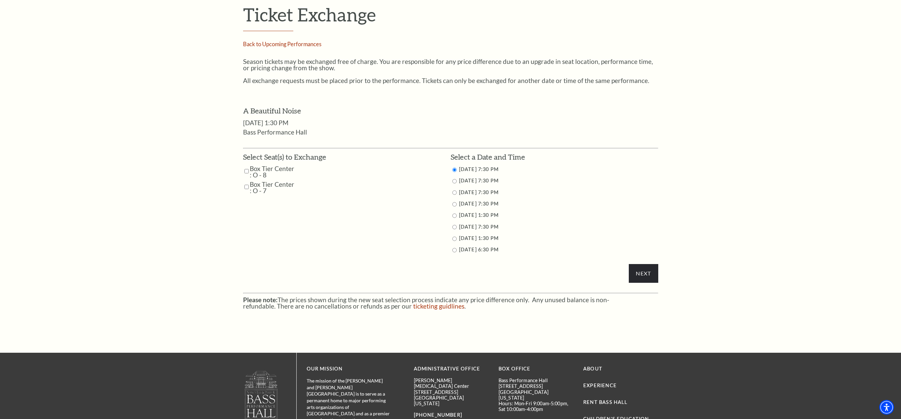
scroll to position [335, 0]
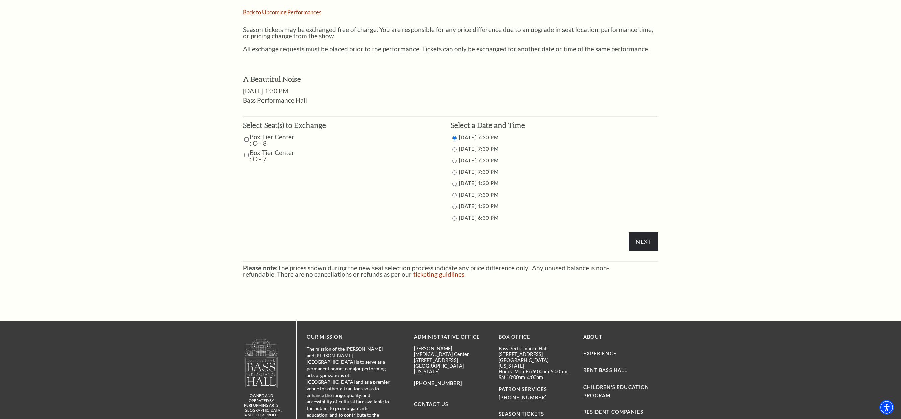
click at [246, 139] on input "Box Tier Center : O - 8" at bounding box center [247, 140] width 4 height 12
checkbox input "true"
click at [246, 149] on input "Box Tier Center : O - 7" at bounding box center [247, 155] width 4 height 12
click at [246, 155] on input "Box Tier Center : O - 7" at bounding box center [247, 155] width 4 height 12
click at [248, 155] on input "Box Tier Center : O - 7" at bounding box center [247, 155] width 4 height 12
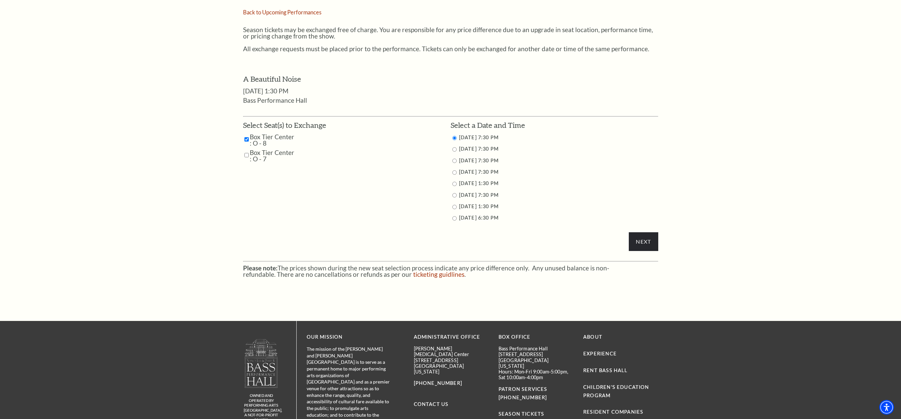
checkbox input "true"
click at [453, 174] on input "10/31/2025 7:30 PM" at bounding box center [455, 172] width 4 height 4
radio input "true"
click at [643, 239] on input "Next" at bounding box center [643, 241] width 29 height 19
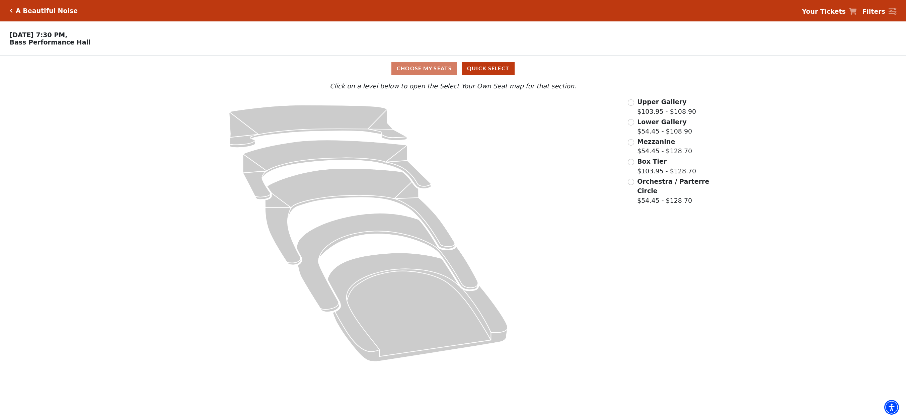
click at [657, 169] on label "Box Tier $103.95 - $128.70" at bounding box center [666, 166] width 59 height 19
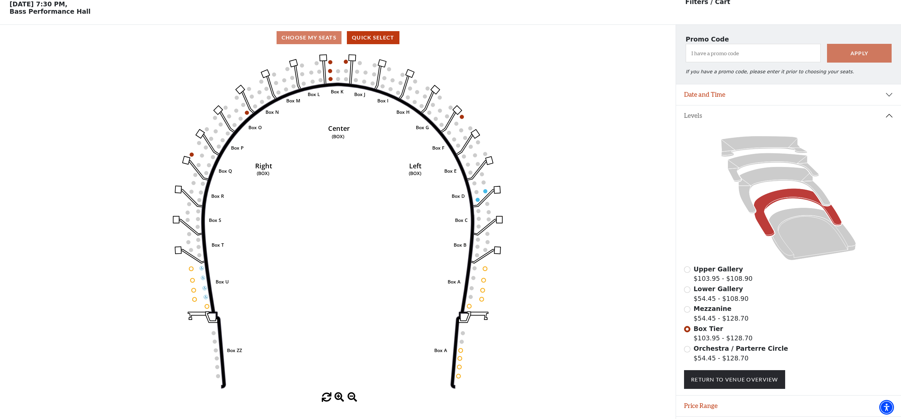
scroll to position [31, 0]
